Goal: Task Accomplishment & Management: Manage account settings

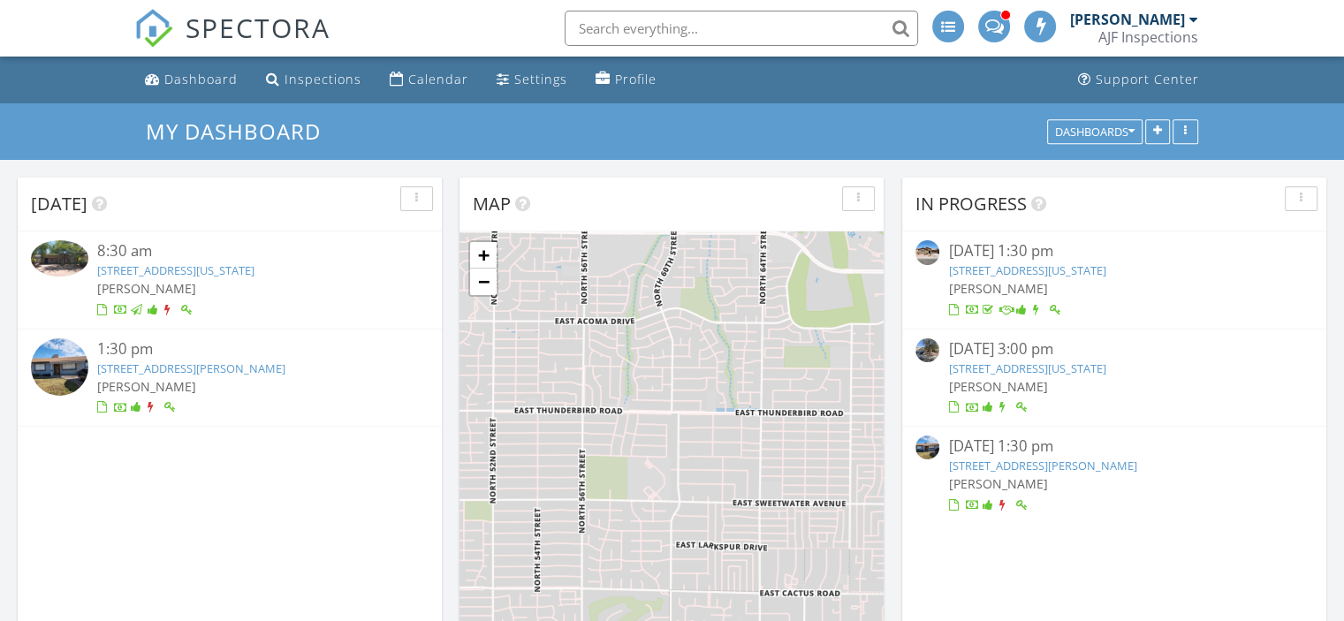
scroll to position [8, 9]
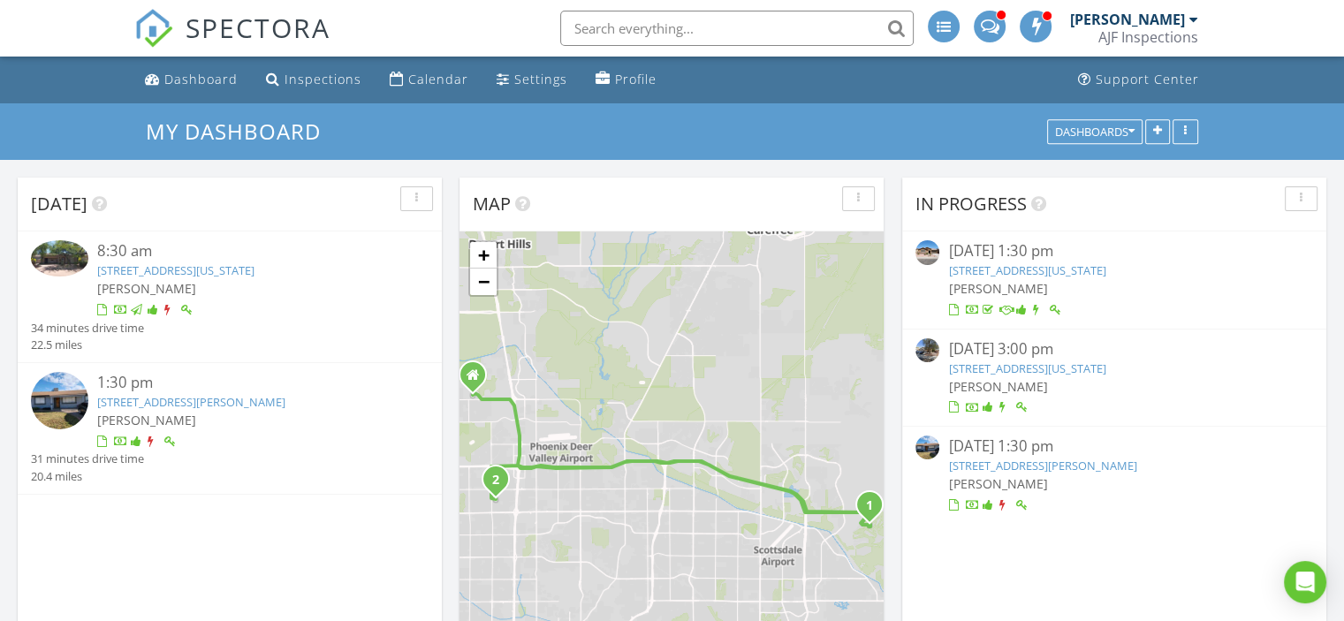
click at [163, 410] on div "1:30 pm 3331 W Libby St, Phoenix, AZ 85053 Matthew Shakespeare" at bounding box center [246, 411] width 299 height 79
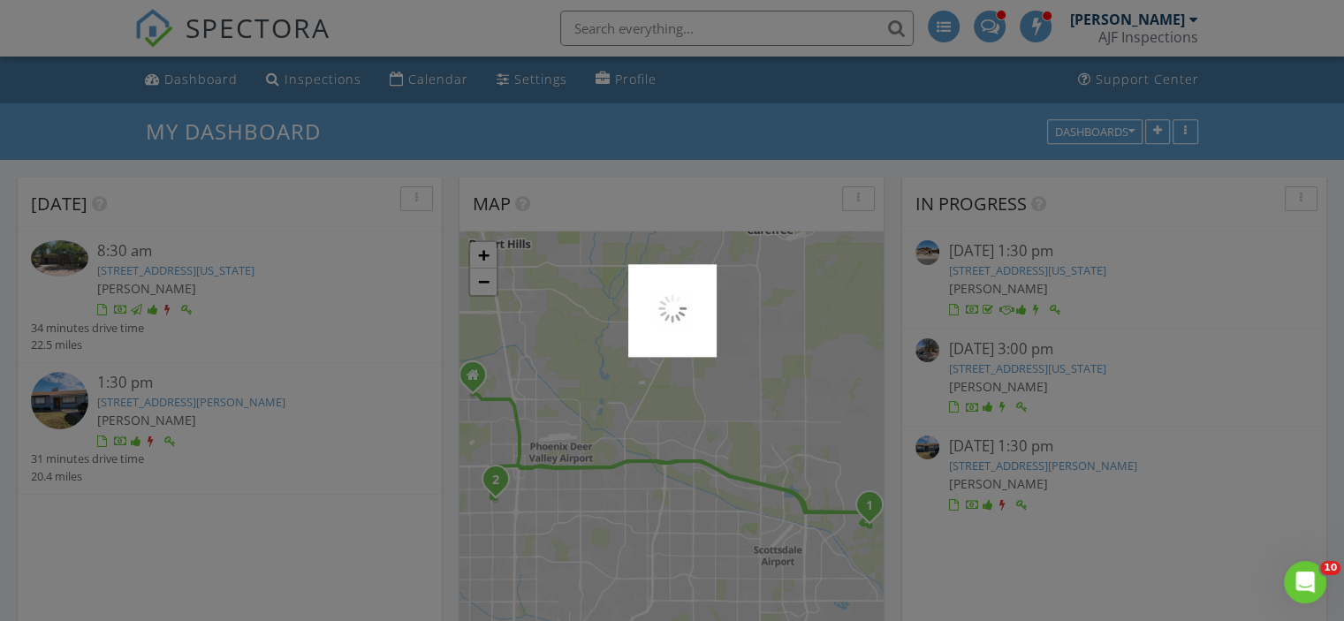
scroll to position [0, 0]
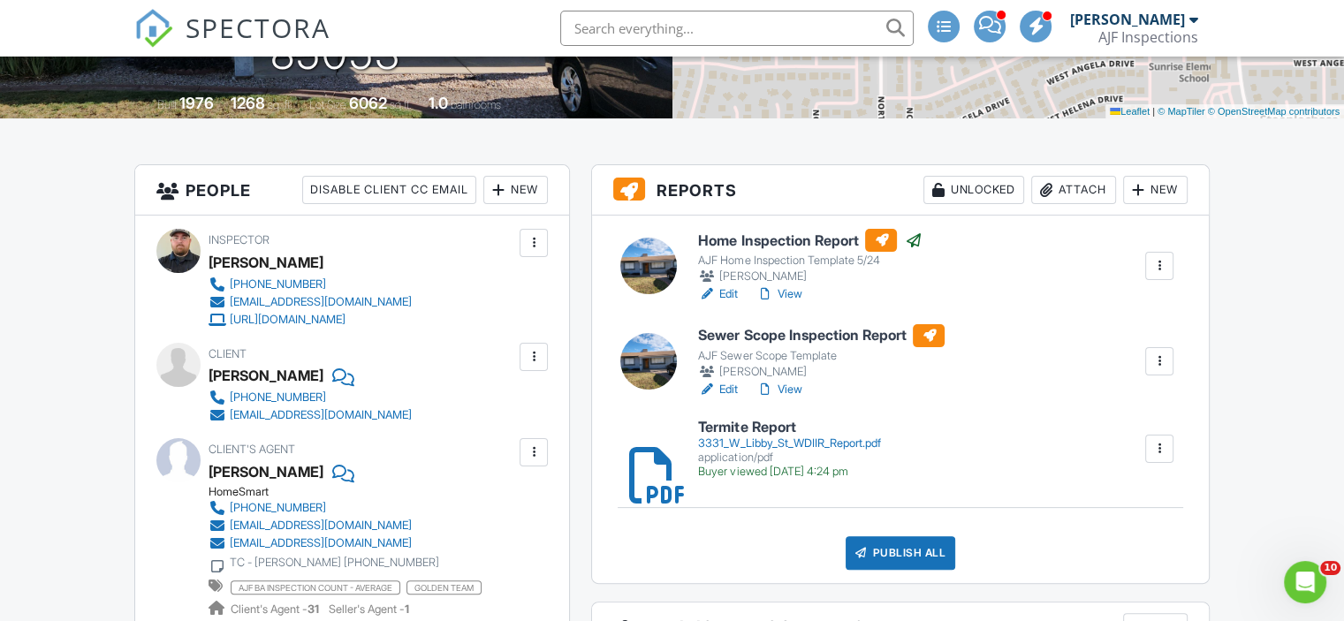
scroll to position [265, 0]
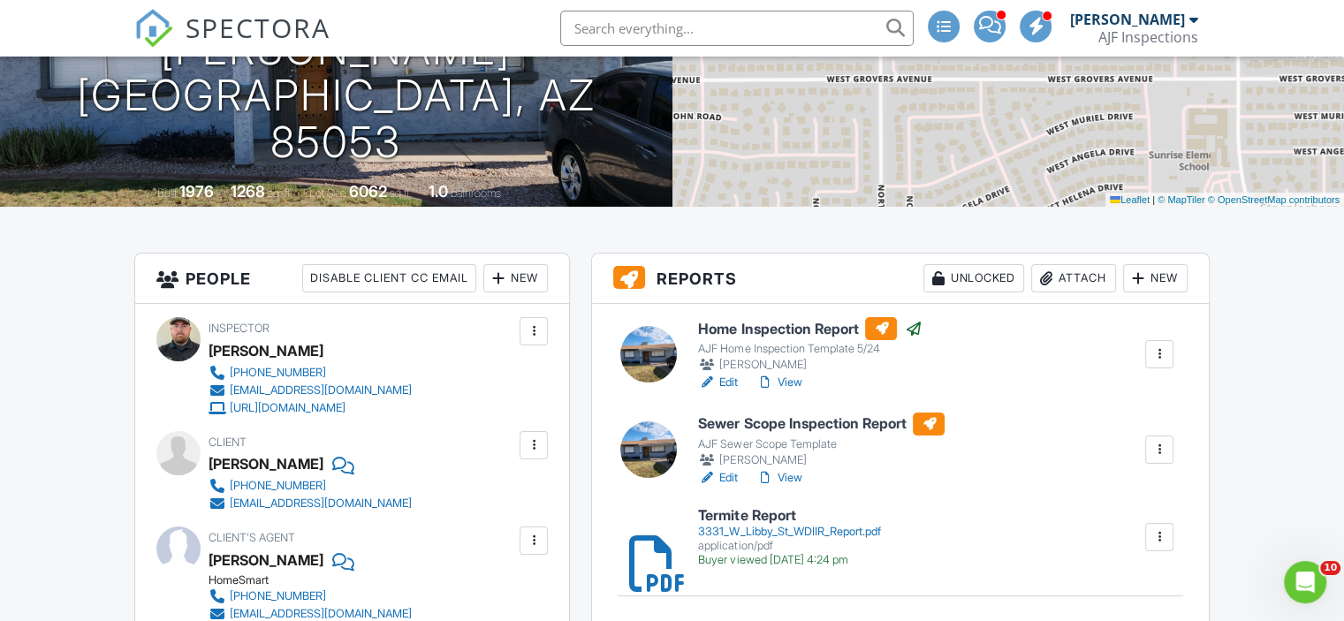
click at [746, 518] on h6 "Termite Report" at bounding box center [789, 516] width 182 height 16
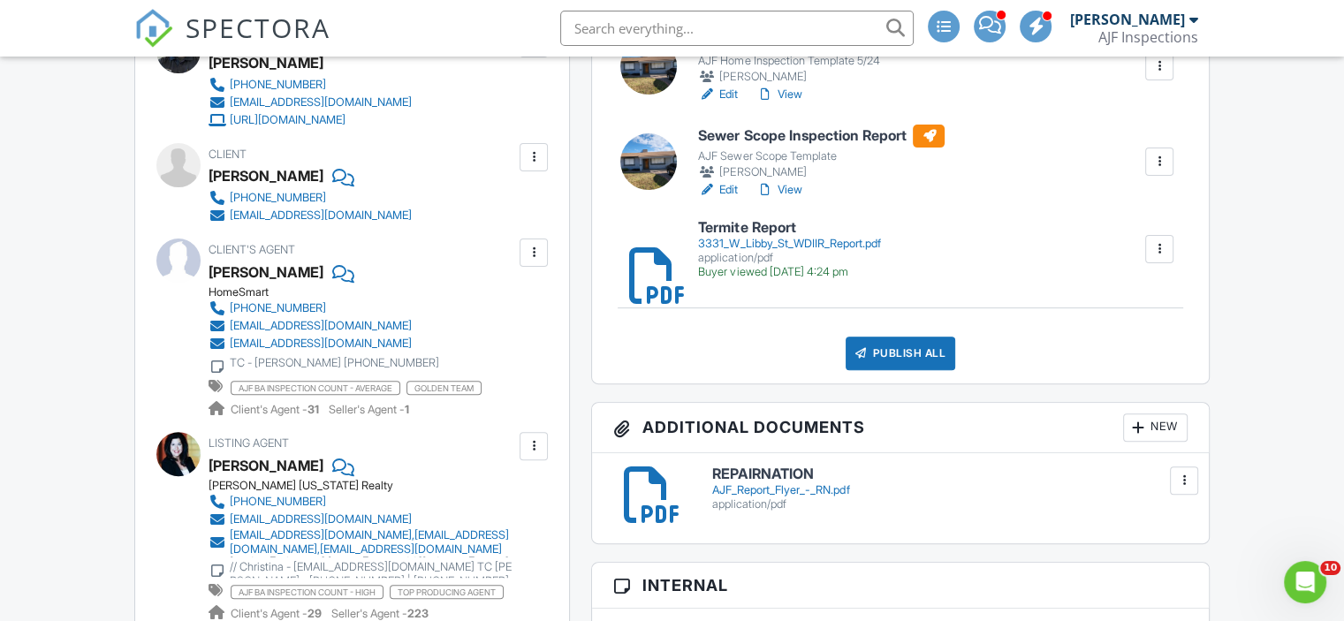
scroll to position [530, 0]
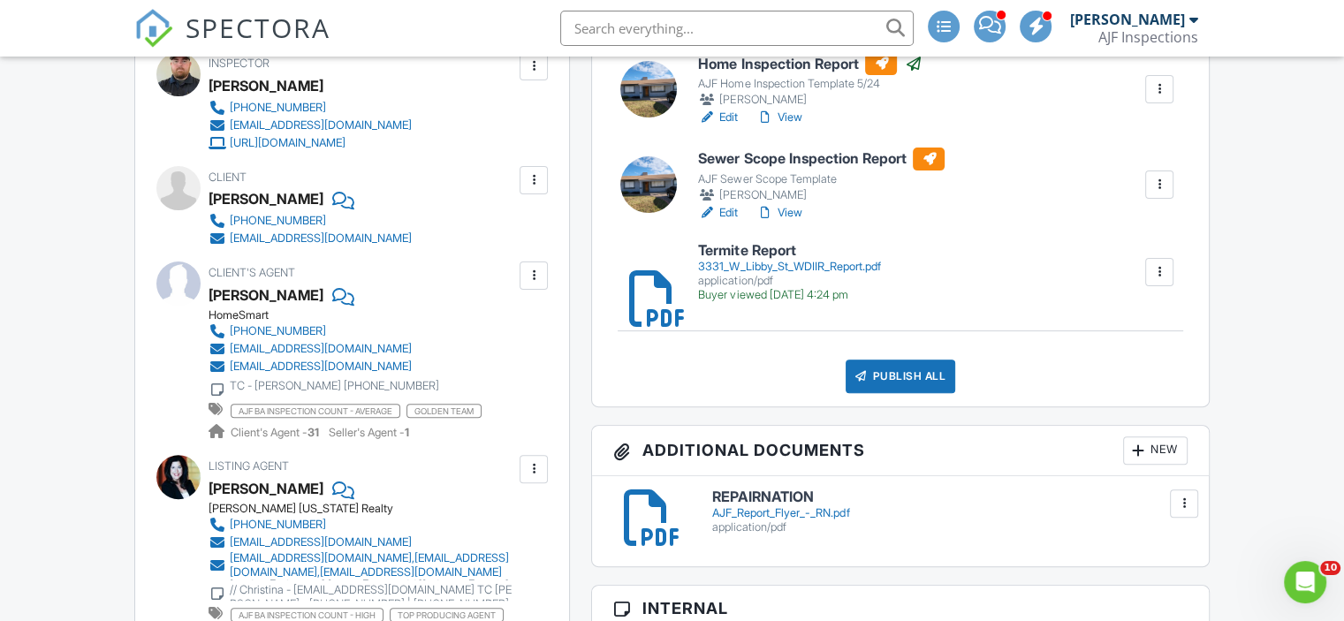
click at [792, 209] on link "View" at bounding box center [778, 213] width 46 height 18
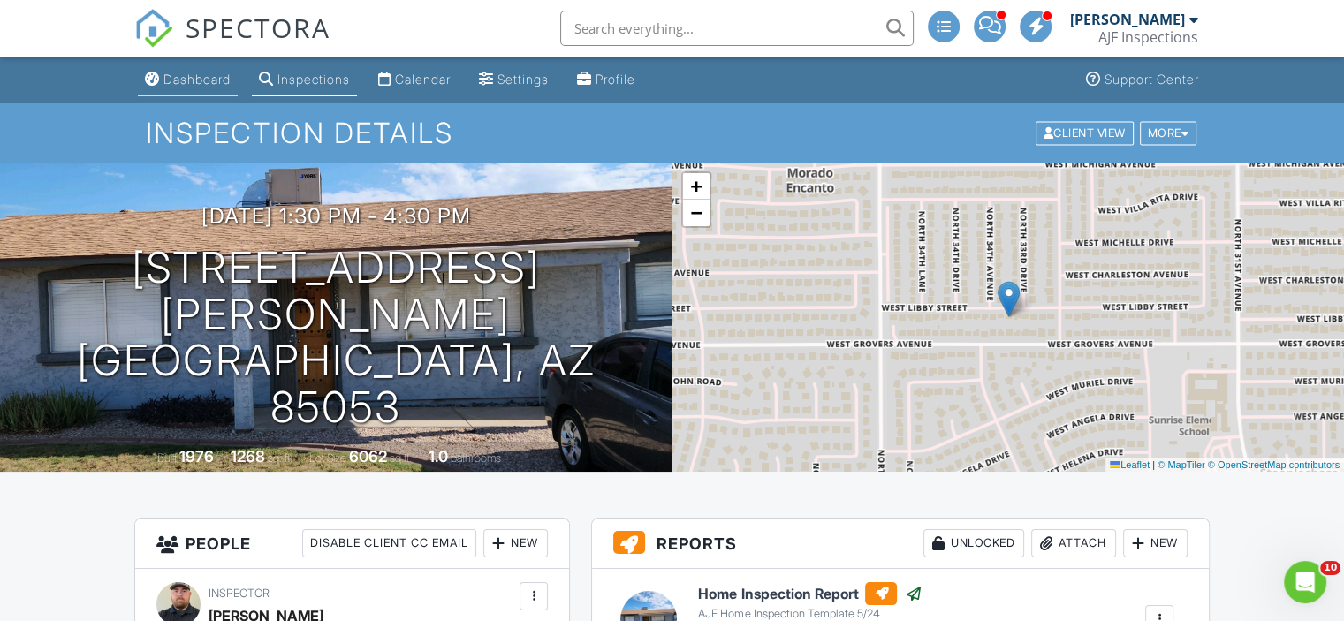
click at [177, 78] on div "Dashboard" at bounding box center [196, 79] width 67 height 15
